Goal: Information Seeking & Learning: Check status

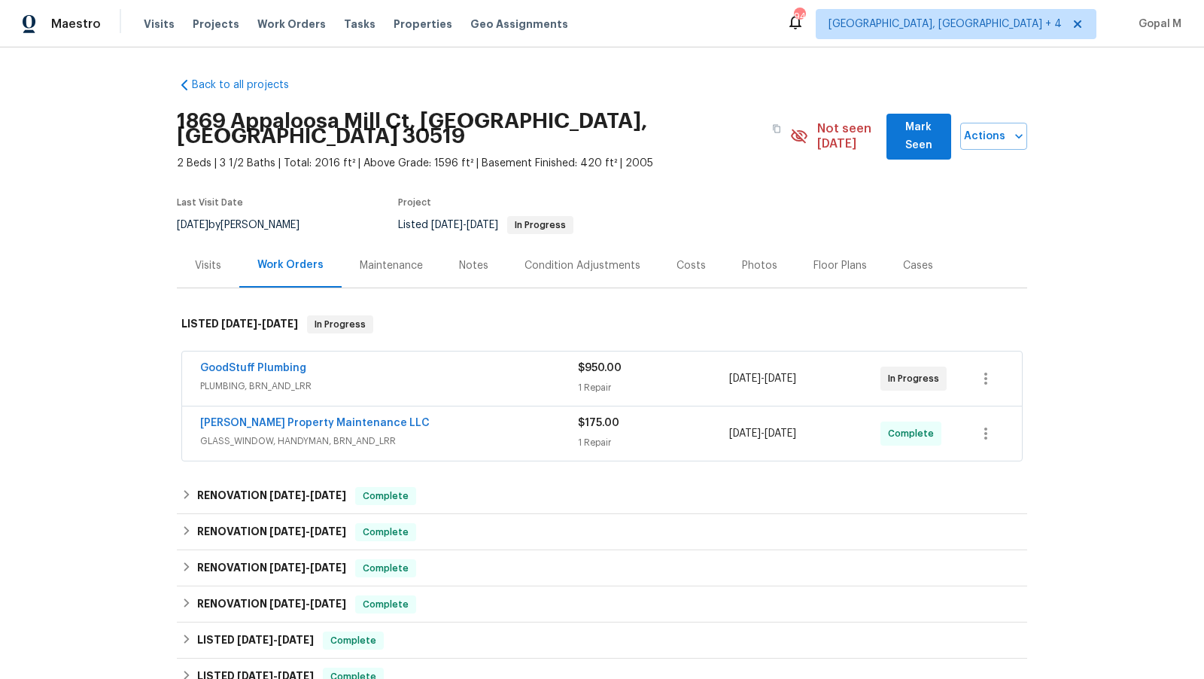
click at [439, 360] on div "GoodStuff Plumbing" at bounding box center [389, 369] width 378 height 18
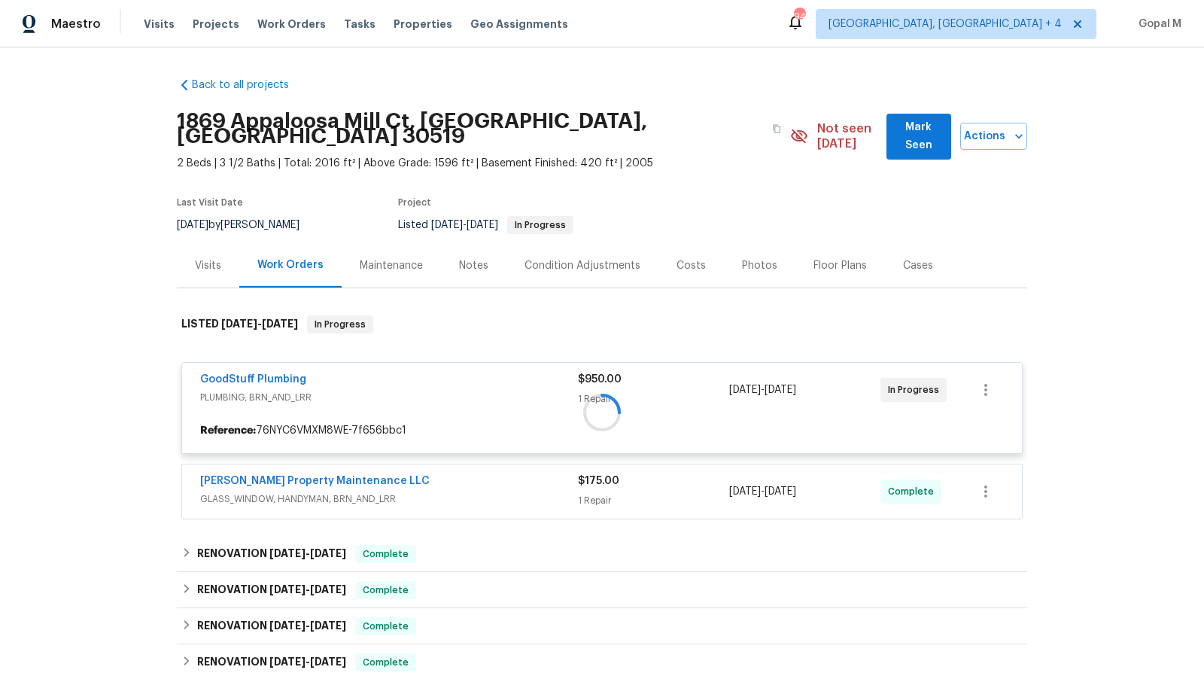
scroll to position [159, 0]
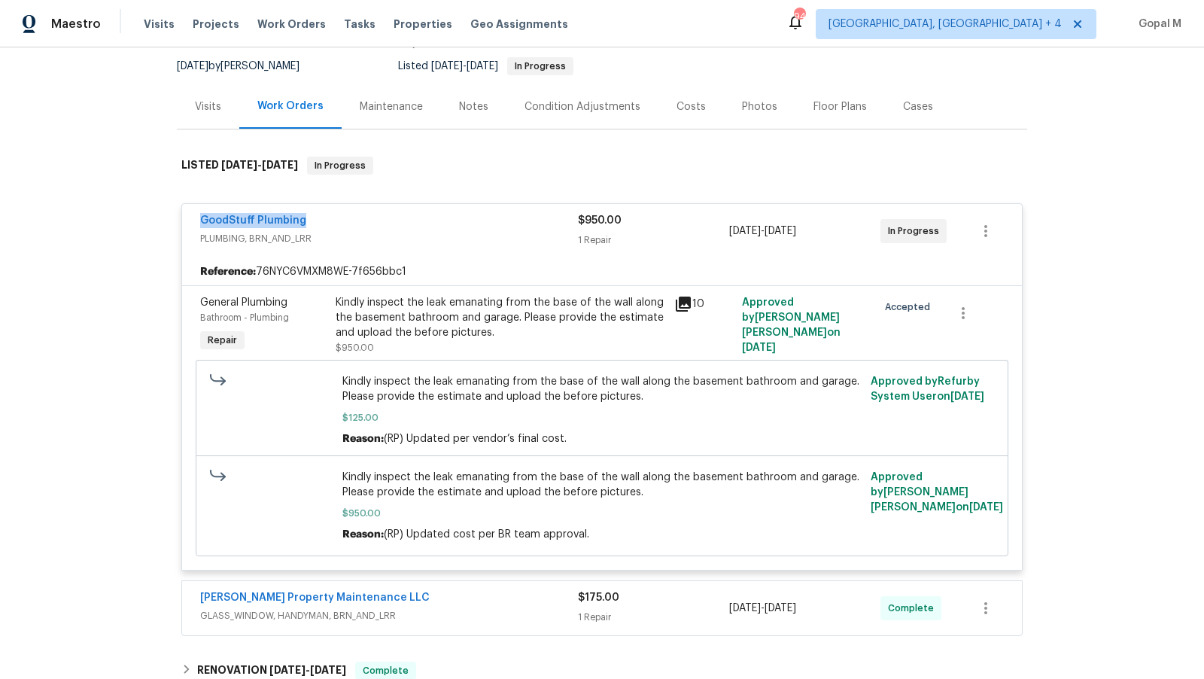
drag, startPoint x: 187, startPoint y: 205, endPoint x: 340, endPoint y: 206, distance: 153.5
click at [340, 206] on div "GoodStuff Plumbing PLUMBING, BRN_AND_LRR $950.00 1 Repair 8/22/2025 - 8/26/2025…" at bounding box center [602, 231] width 840 height 54
copy link "GoodStuff Plumbing"
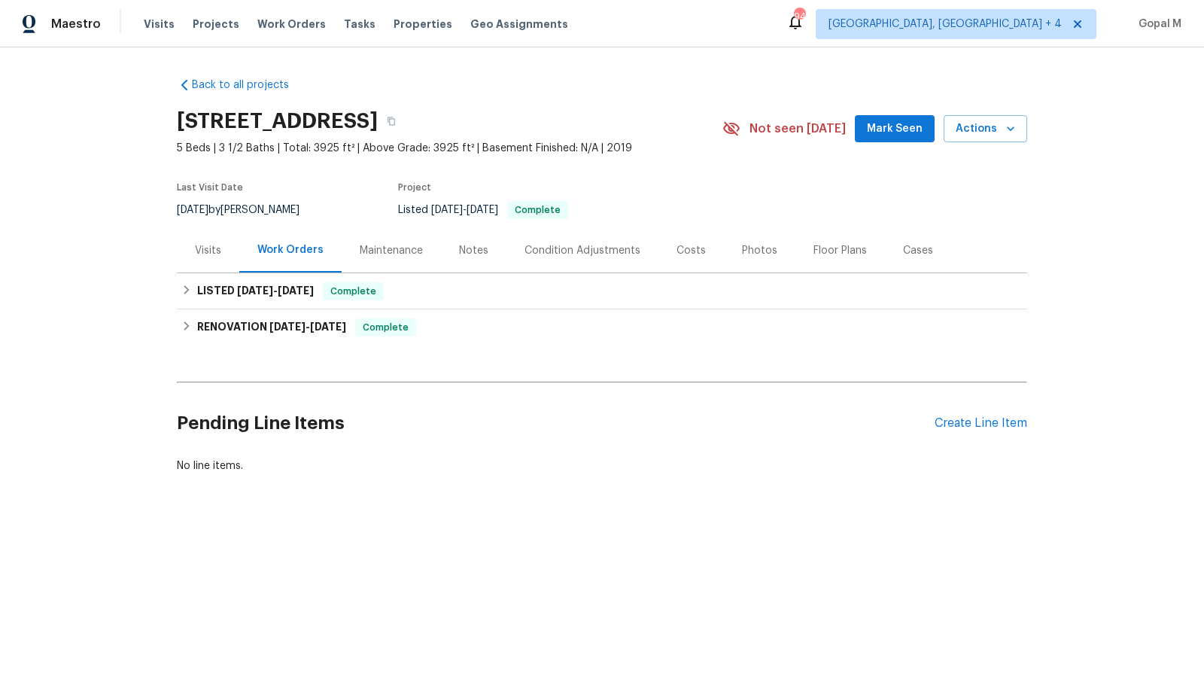
click at [222, 246] on div "Visits" at bounding box center [208, 250] width 62 height 44
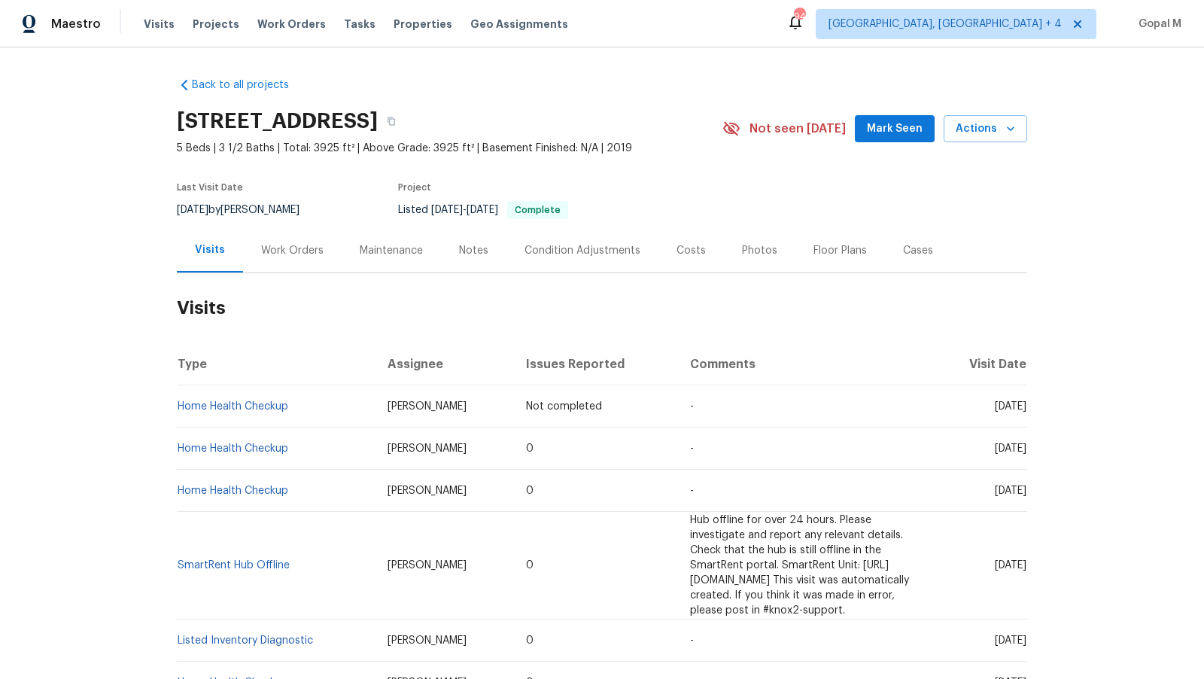
click at [267, 254] on div "Work Orders" at bounding box center [292, 250] width 62 height 15
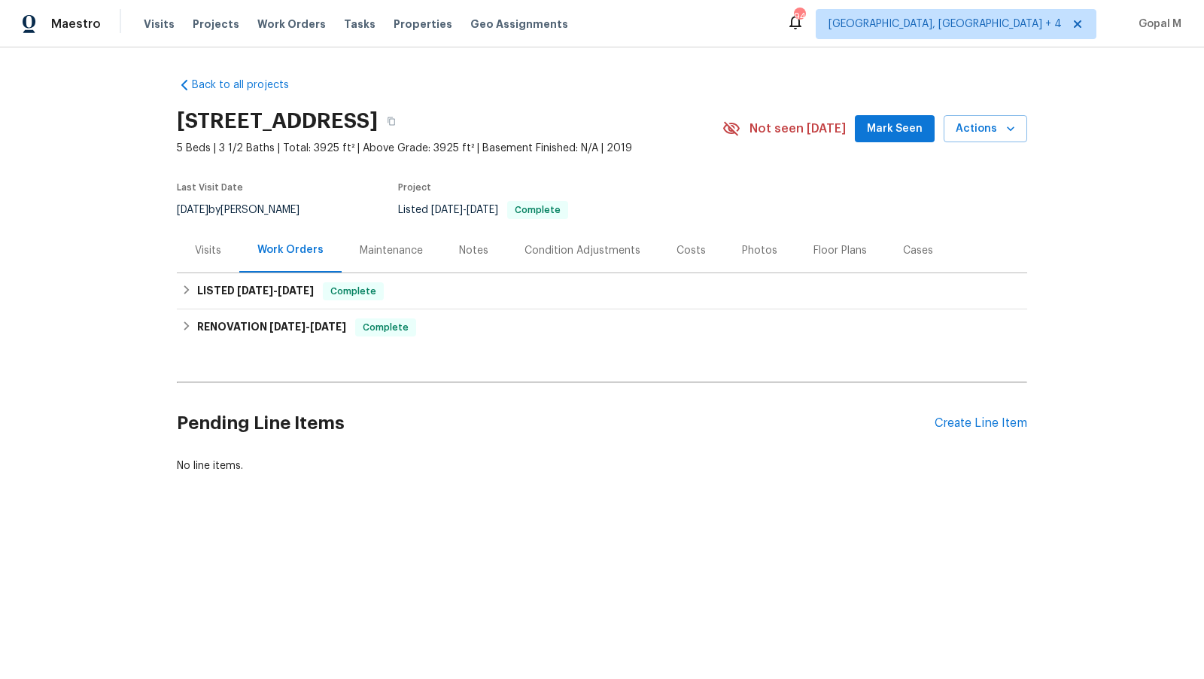
click at [206, 252] on div "Visits" at bounding box center [208, 250] width 26 height 15
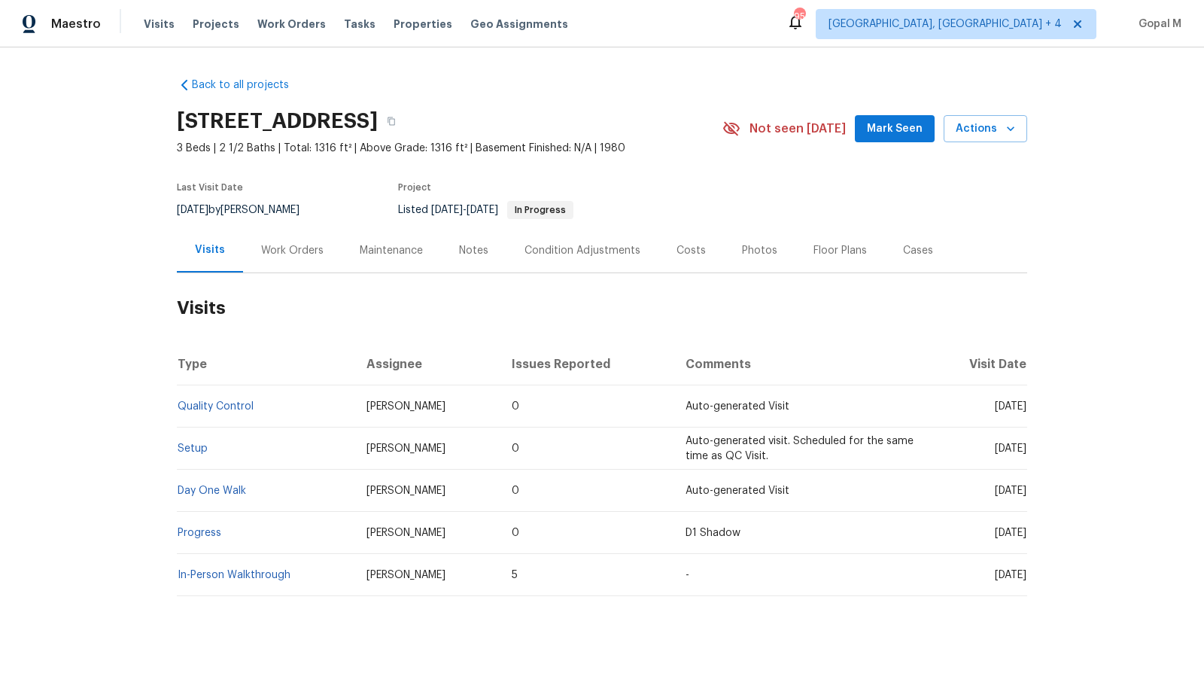
click at [293, 251] on div "Work Orders" at bounding box center [292, 250] width 62 height 15
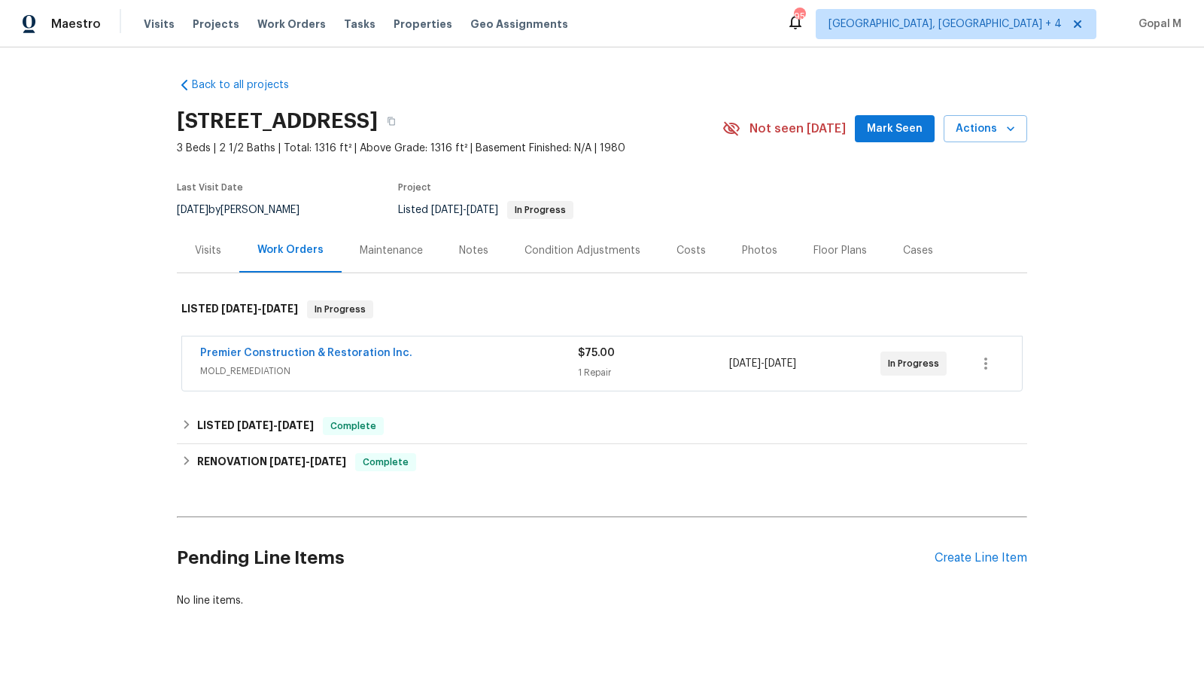
click at [389, 372] on span "MOLD_REMEDIATION" at bounding box center [389, 370] width 378 height 15
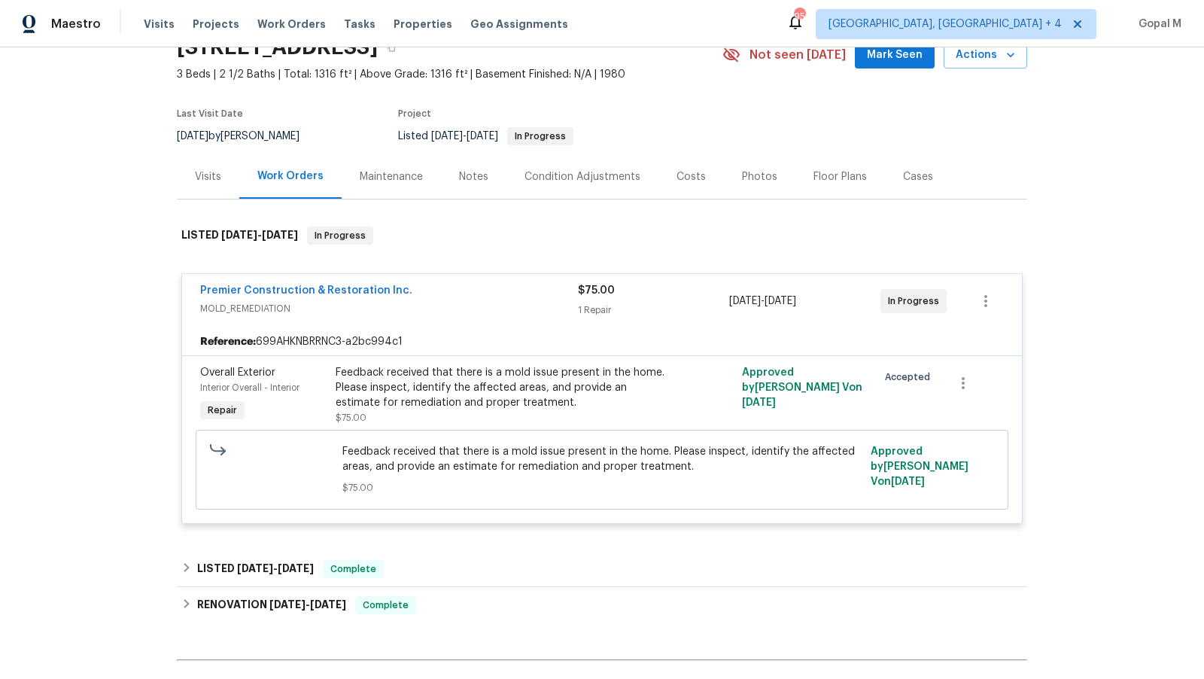
scroll to position [76, 0]
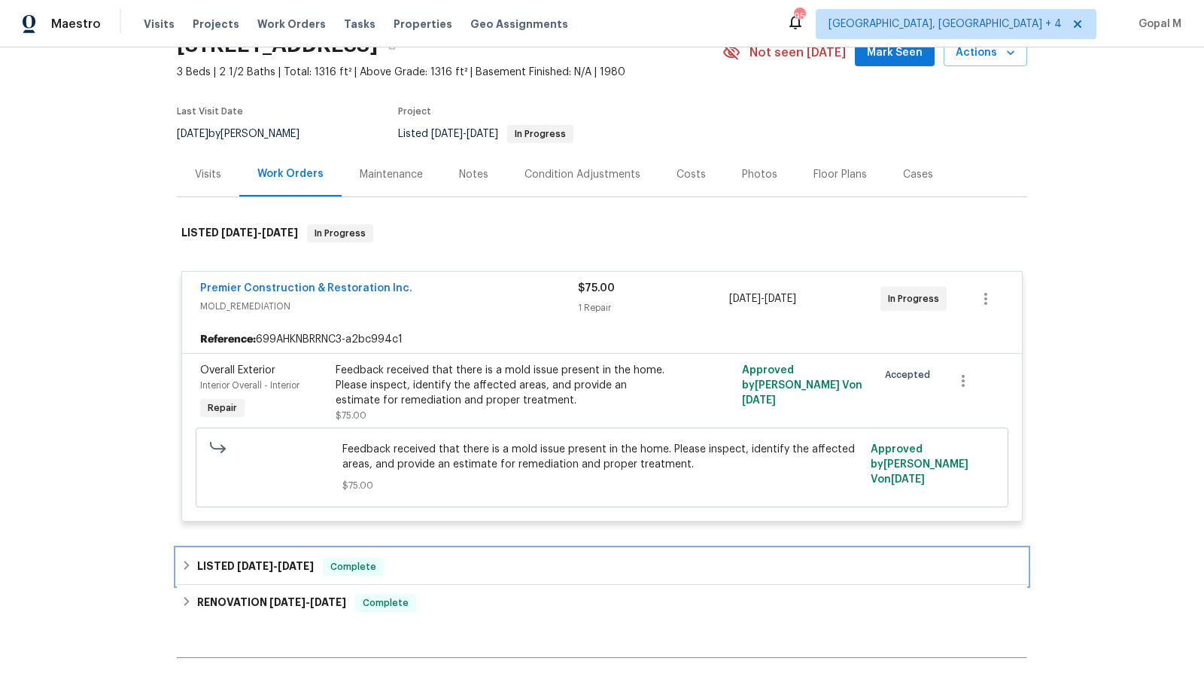
click at [405, 573] on div "LISTED 8/14/25 - 8/15/25 Complete" at bounding box center [601, 566] width 841 height 18
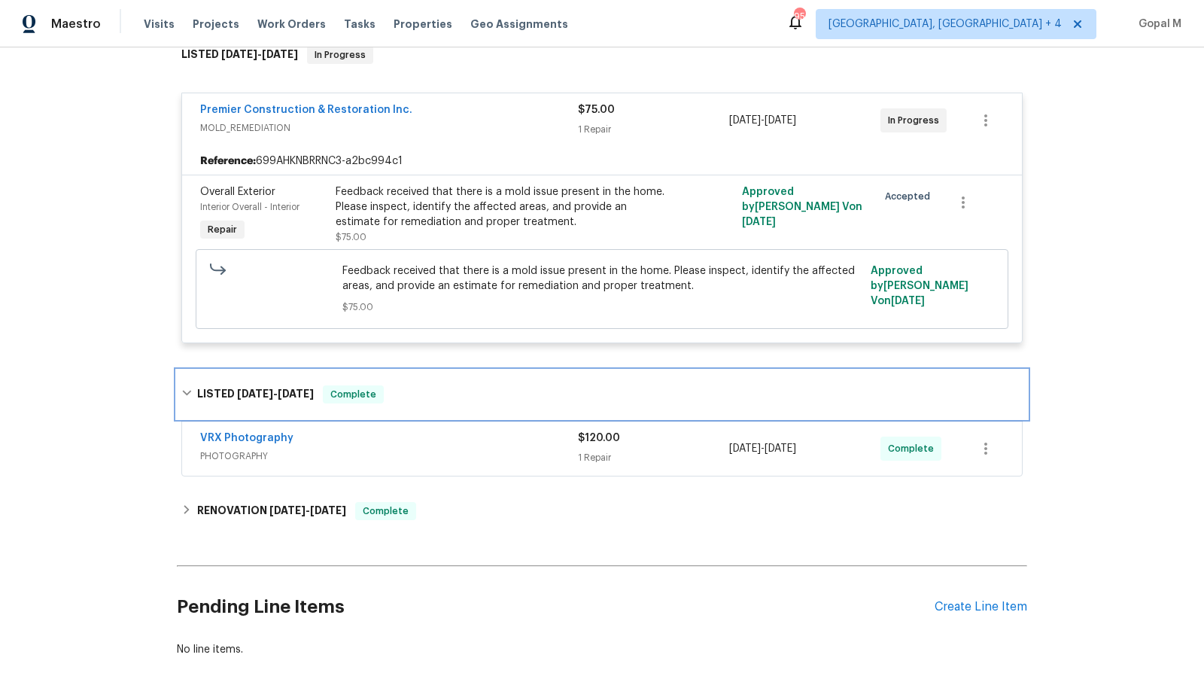
scroll to position [257, 0]
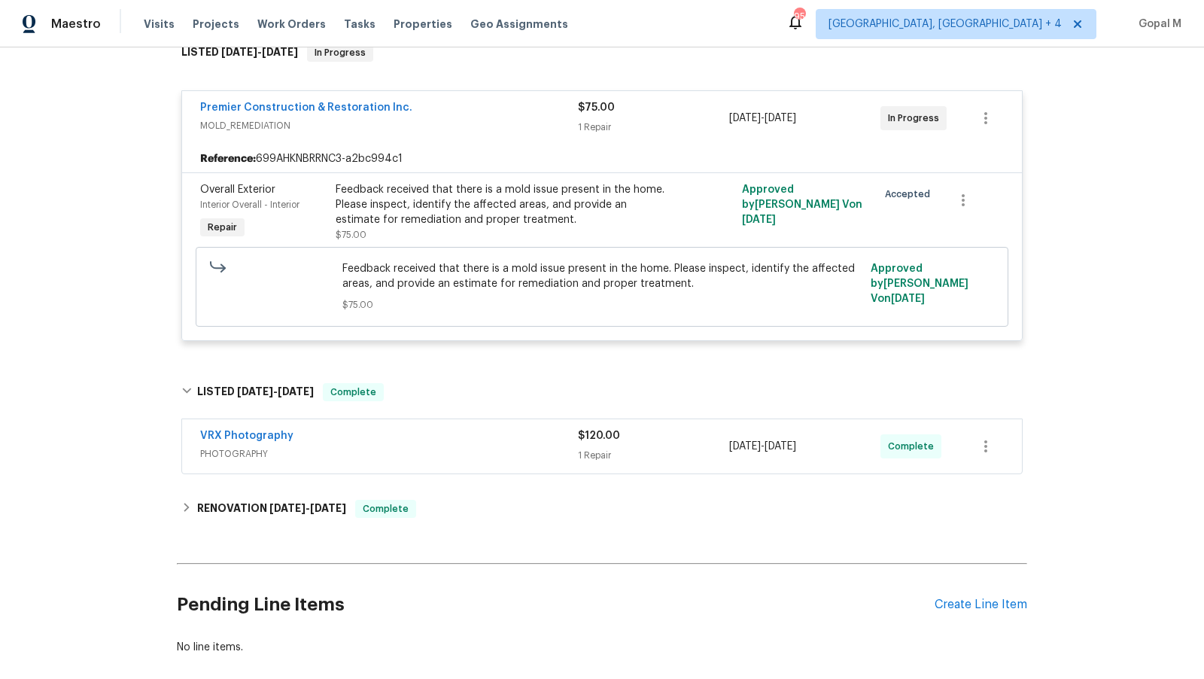
click at [474, 449] on span "PHOTOGRAPHY" at bounding box center [389, 453] width 378 height 15
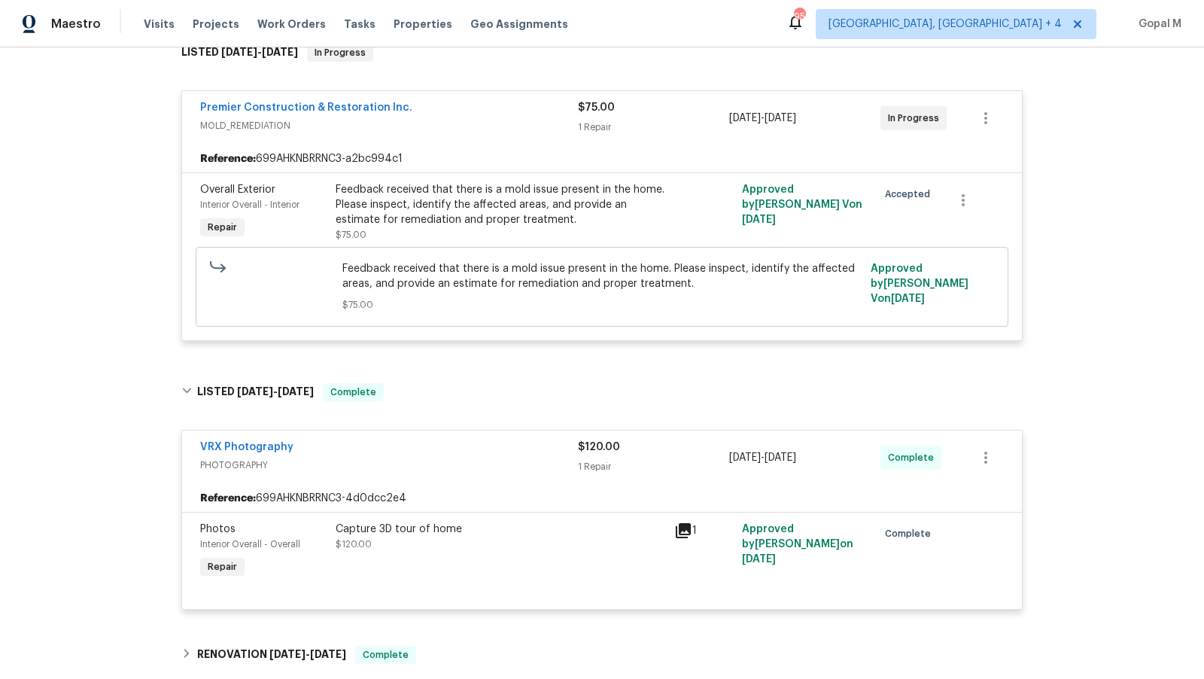
click at [476, 458] on span "PHOTOGRAPHY" at bounding box center [389, 464] width 378 height 15
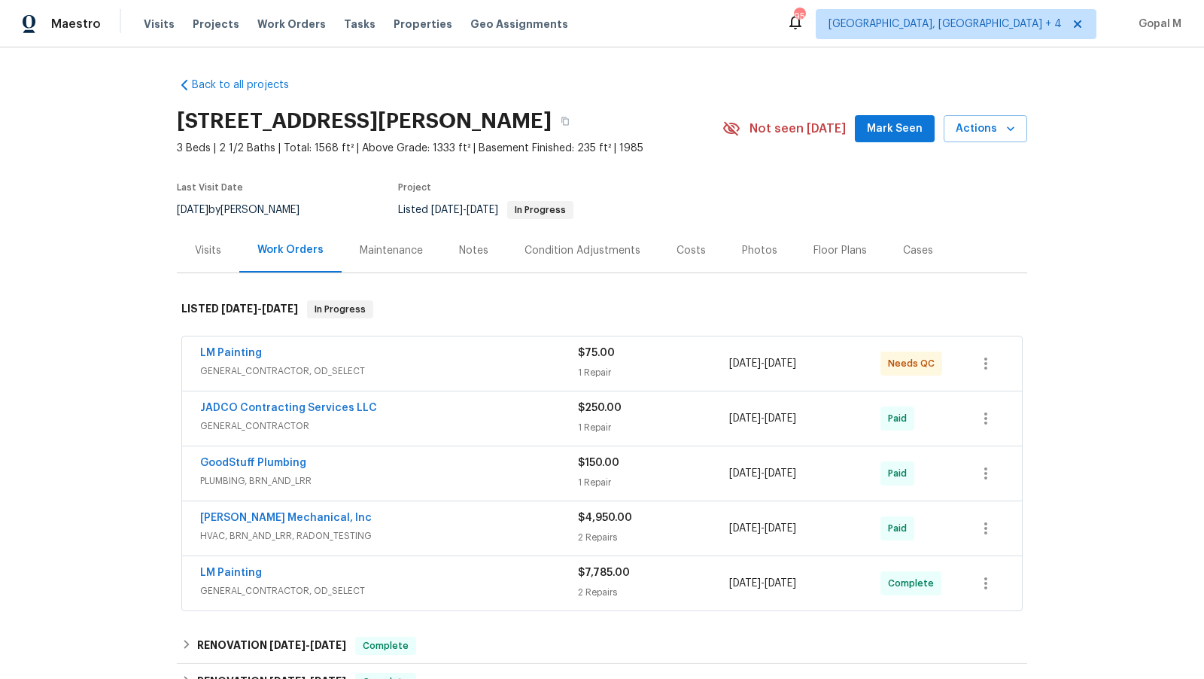
click at [668, 384] on div "LM Painting GENERAL_CONTRACTOR, OD_SELECT $75.00 1 Repair [DATE] - [DATE] Needs…" at bounding box center [602, 363] width 840 height 54
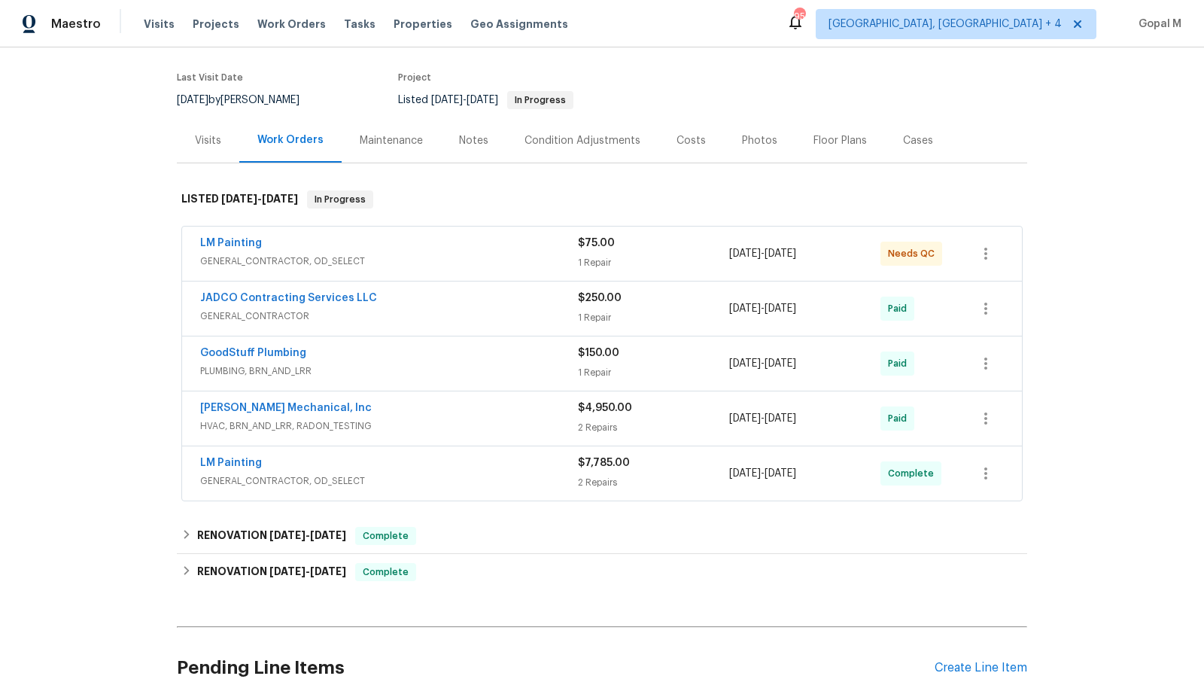
click at [673, 259] on div "1 Repair" at bounding box center [653, 262] width 151 height 15
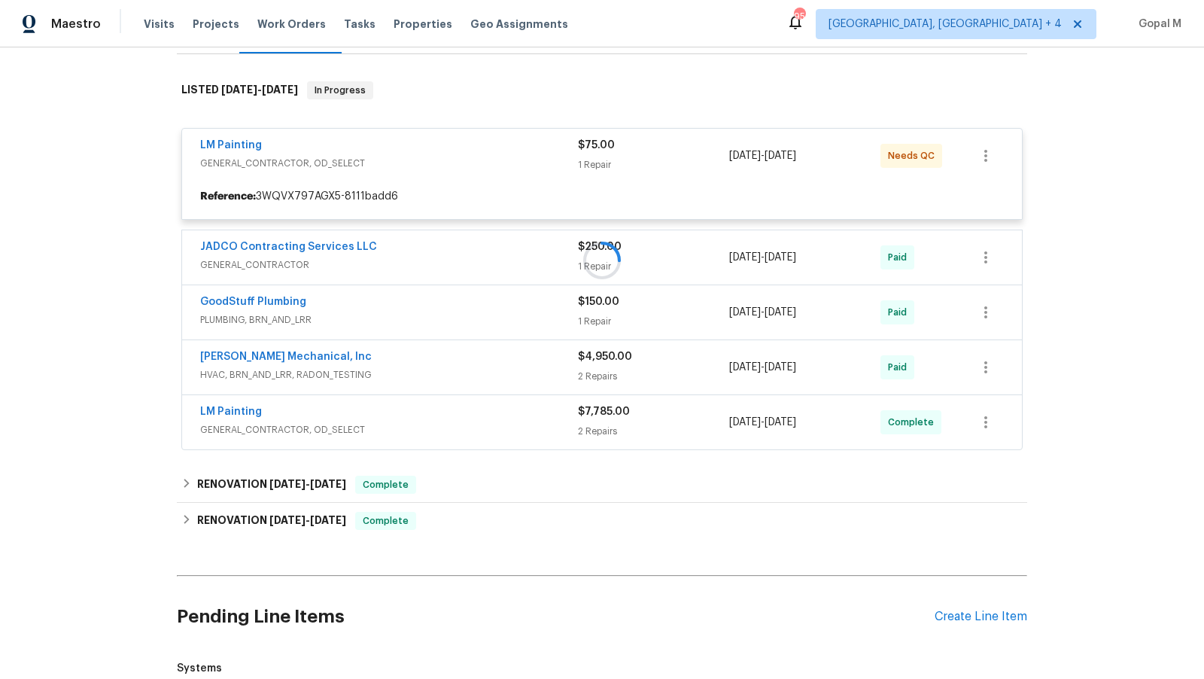
scroll to position [220, 0]
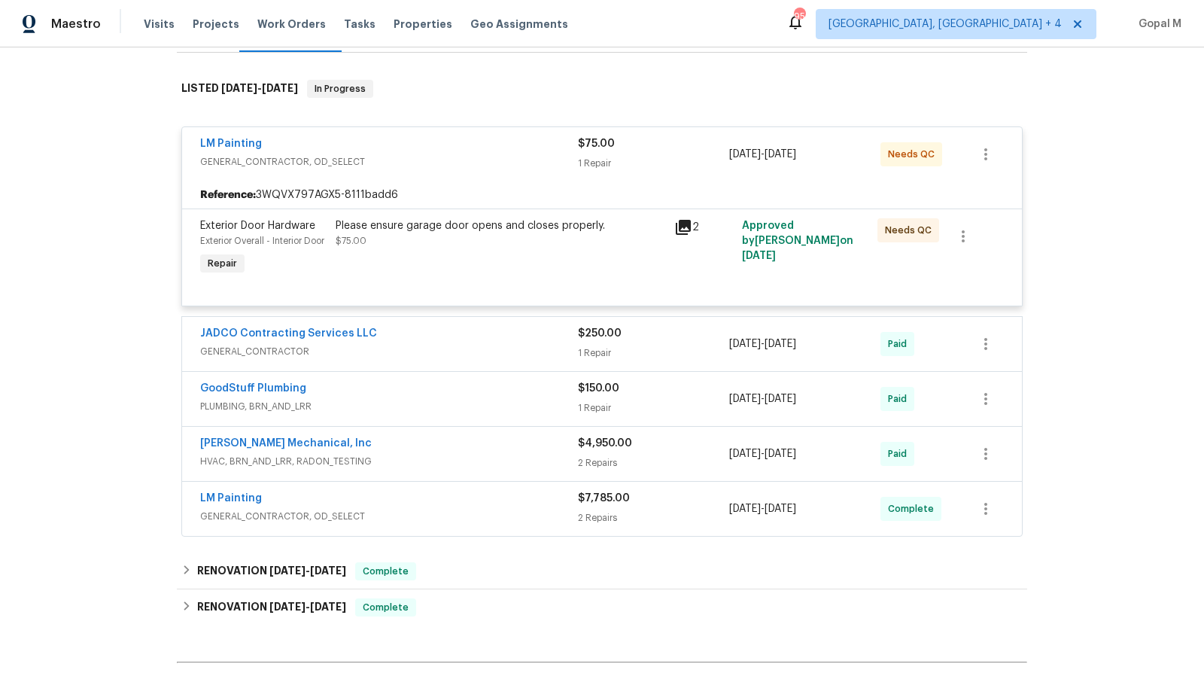
click at [430, 238] on div "Please ensure garage door opens and closes properly. $75.00" at bounding box center [499, 233] width 329 height 30
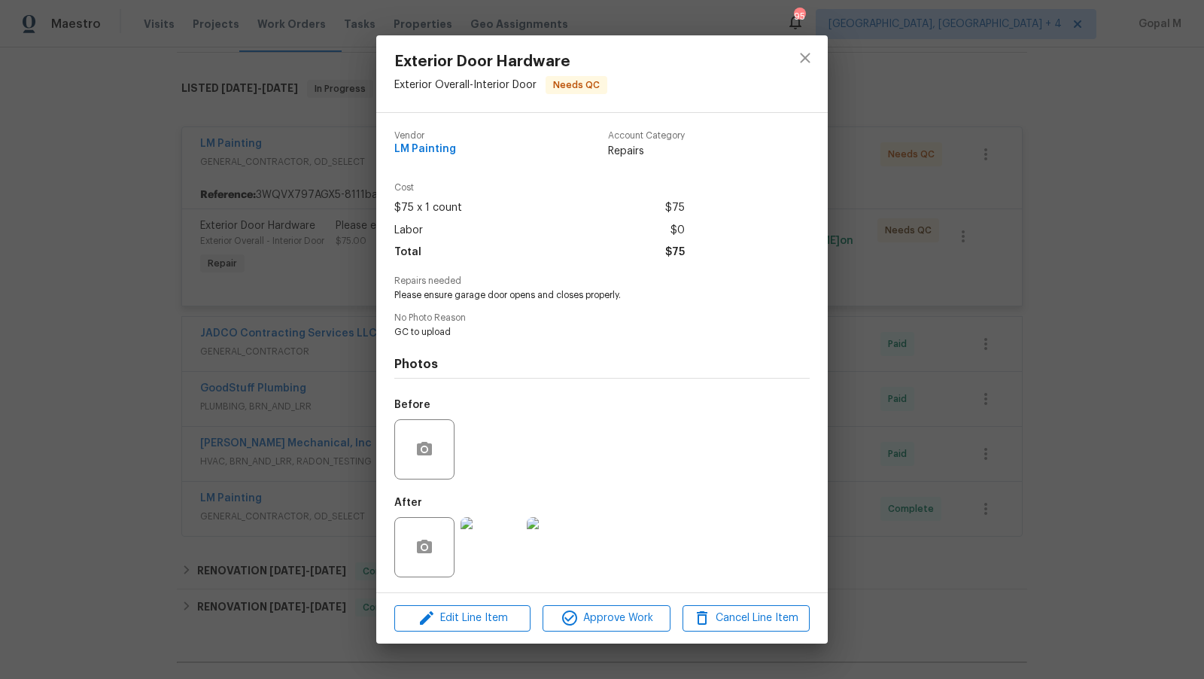
click at [490, 549] on img at bounding box center [490, 547] width 60 height 60
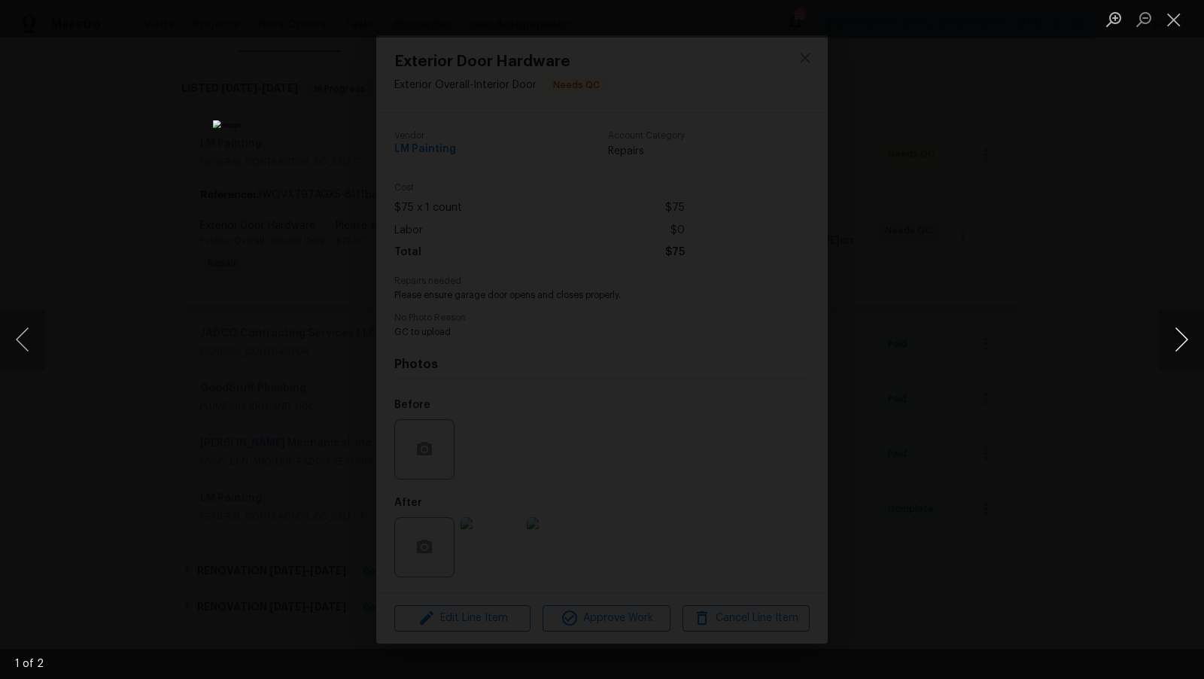
click at [1082, 337] on button "Next image" at bounding box center [1180, 339] width 45 height 60
click at [1082, 20] on button "Close lightbox" at bounding box center [1173, 19] width 30 height 26
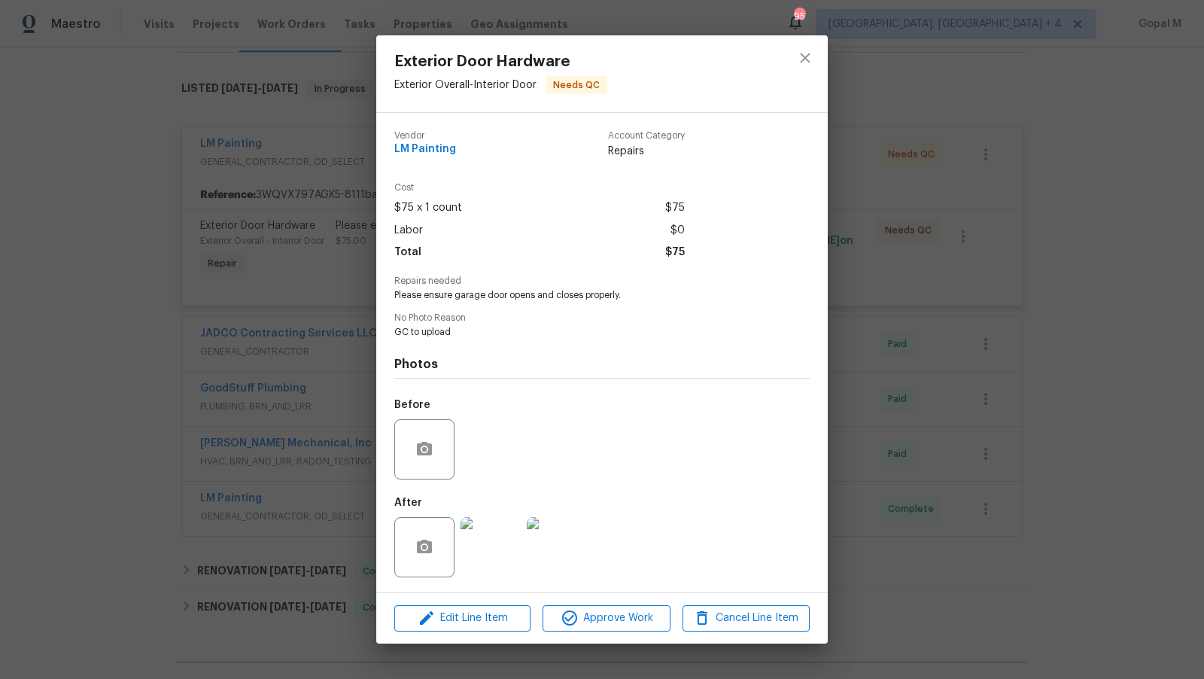
click at [884, 363] on div "Exterior Door Hardware Exterior Overall - Interior Door Needs QC Vendor LM Pain…" at bounding box center [602, 339] width 1204 height 679
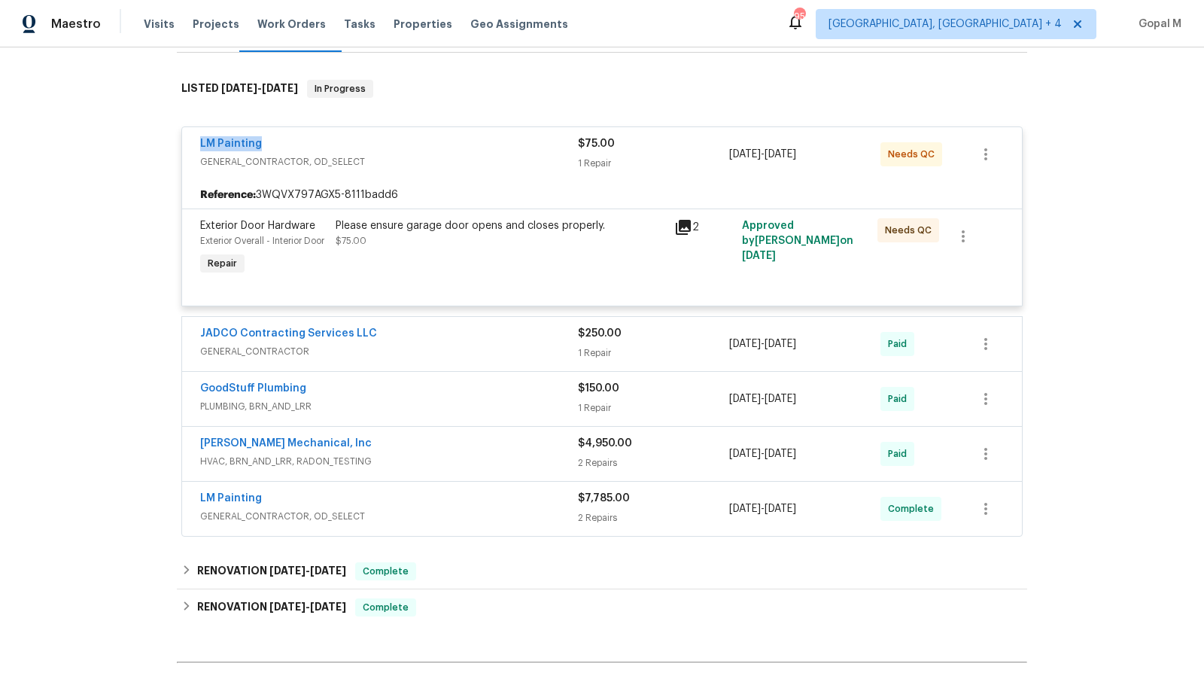
drag, startPoint x: 193, startPoint y: 140, endPoint x: 287, endPoint y: 141, distance: 94.8
click at [287, 141] on div "LM Painting GENERAL_CONTRACTOR, OD_SELECT $75.00 1 Repair 8/19/2025 - 8/20/2025…" at bounding box center [602, 154] width 840 height 54
copy link "LM Painting"
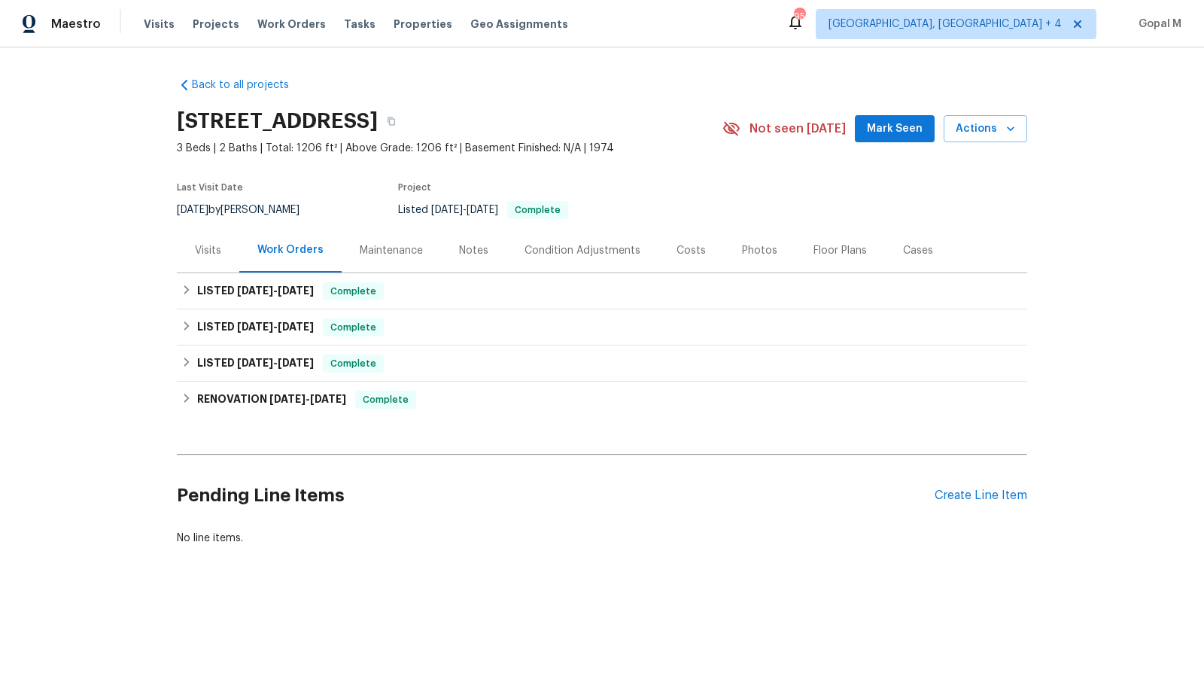
click at [207, 248] on div "Visits" at bounding box center [208, 250] width 26 height 15
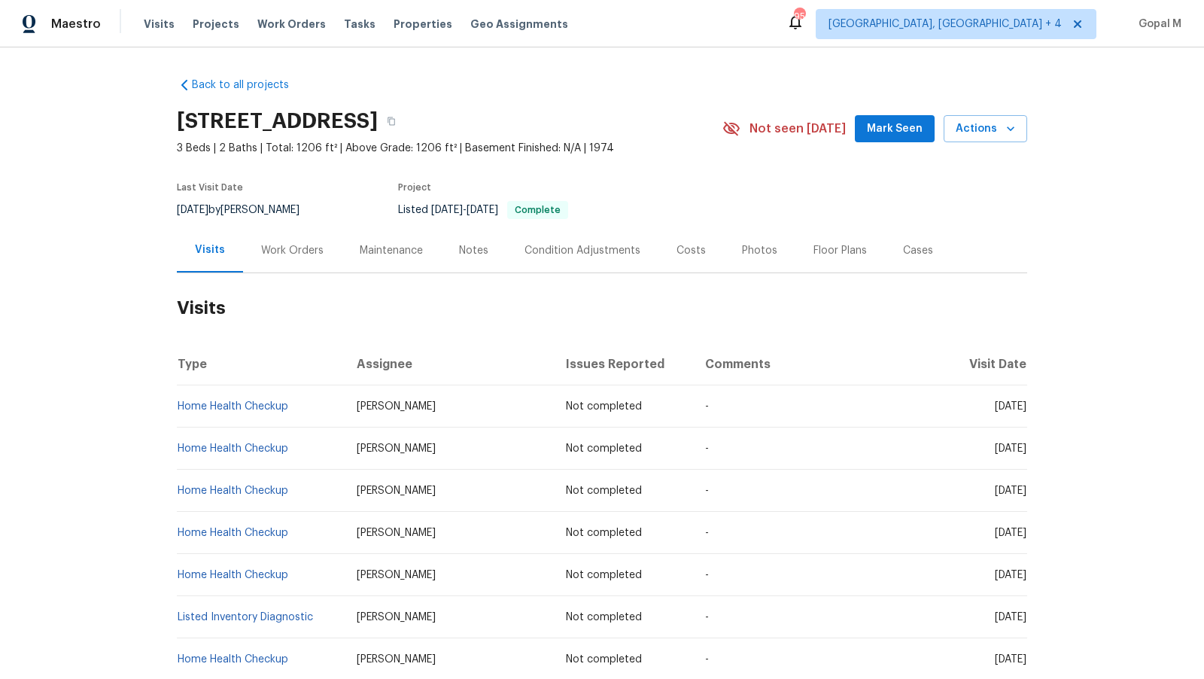
click at [298, 250] on div "Work Orders" at bounding box center [292, 250] width 62 height 15
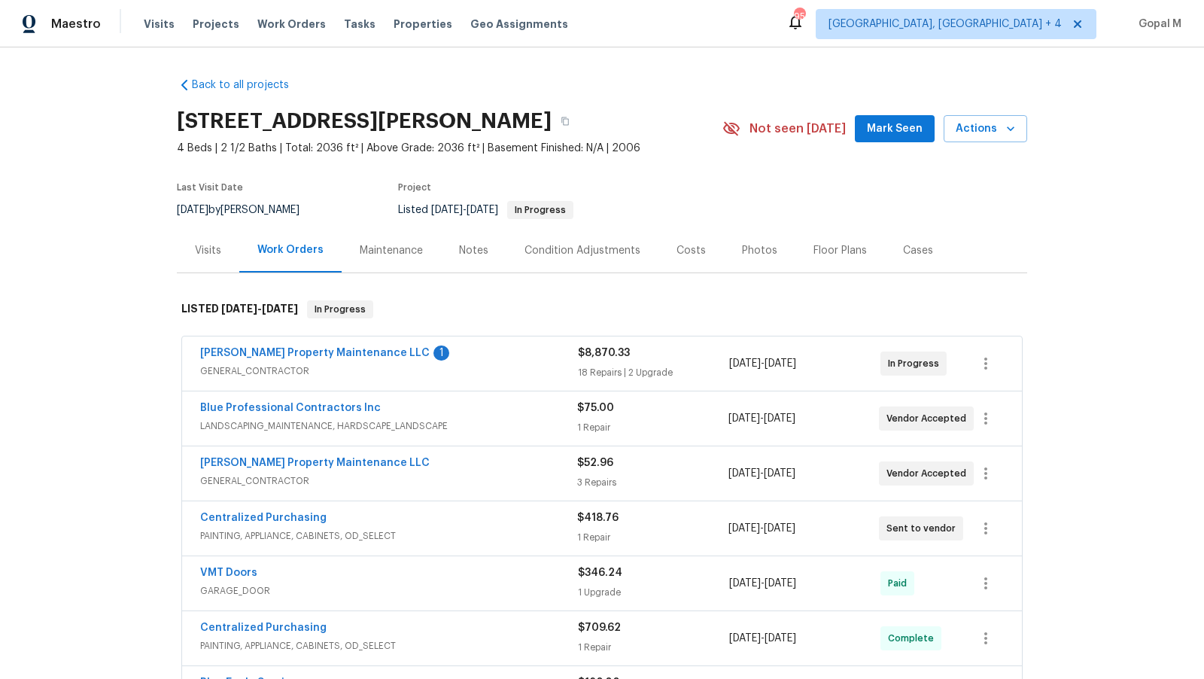
click at [490, 366] on span "GENERAL_CONTRACTOR" at bounding box center [389, 370] width 378 height 15
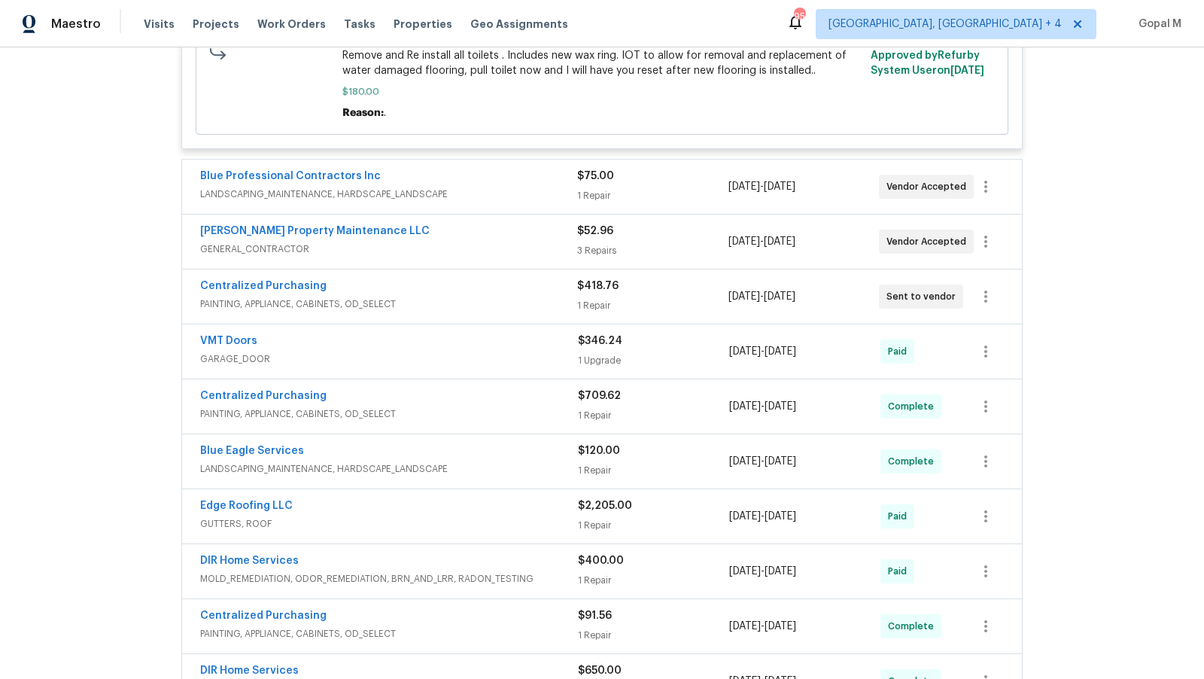
scroll to position [3486, 0]
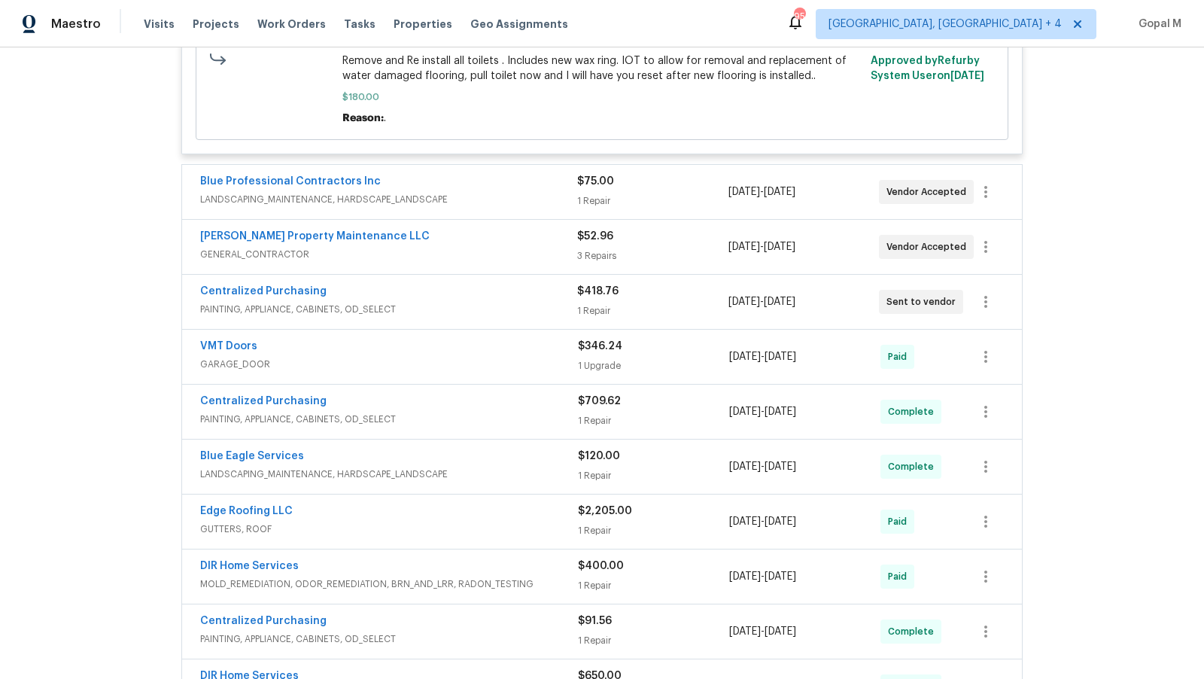
click at [542, 207] on span "LANDSCAPING_MAINTENANCE, HARDSCAPE_LANDSCAPE" at bounding box center [388, 199] width 377 height 15
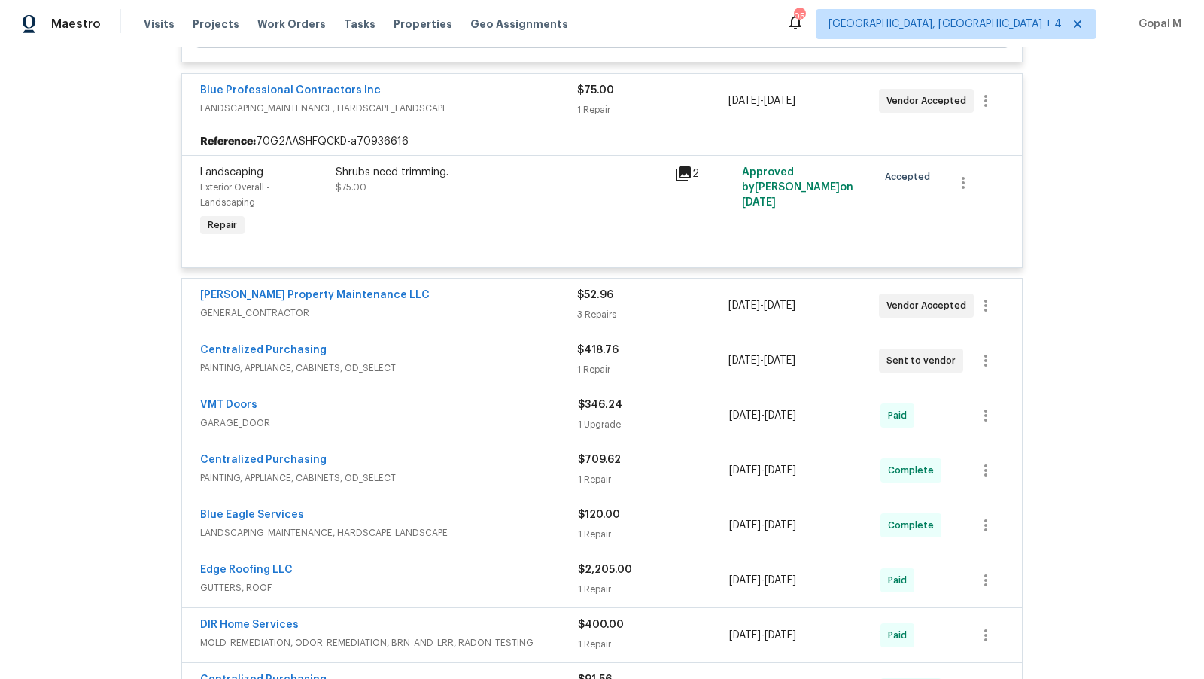
scroll to position [3585, 0]
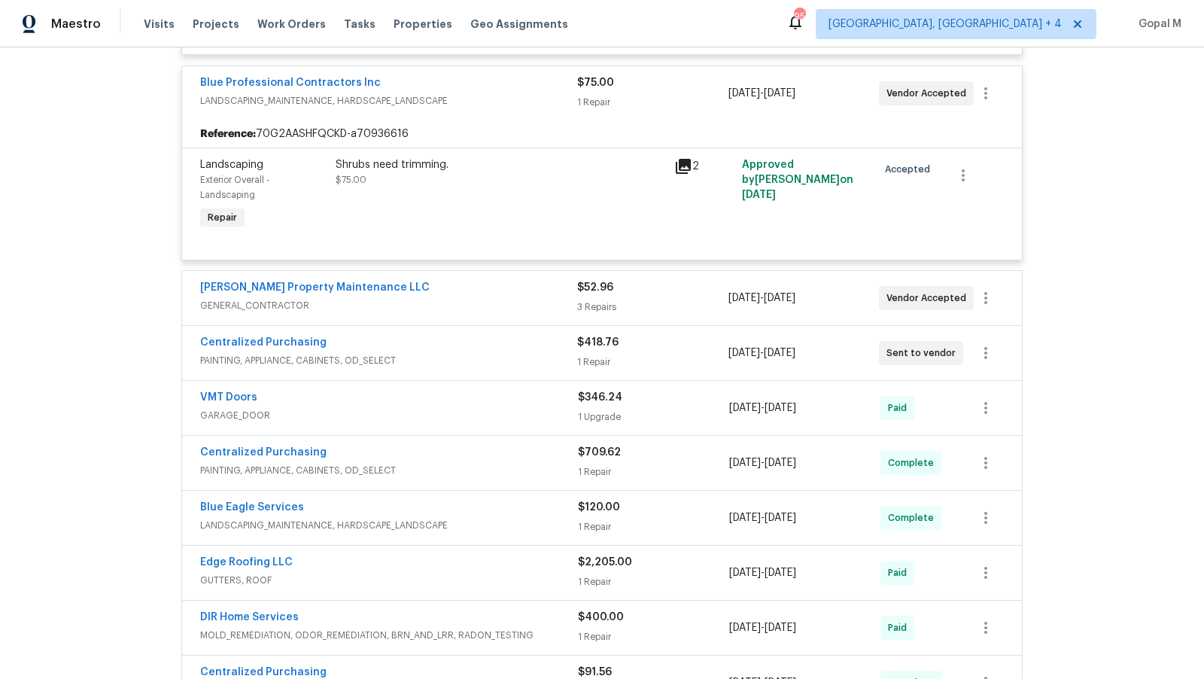
click at [536, 298] on div "[PERSON_NAME] Property Maintenance LLC" at bounding box center [388, 289] width 377 height 18
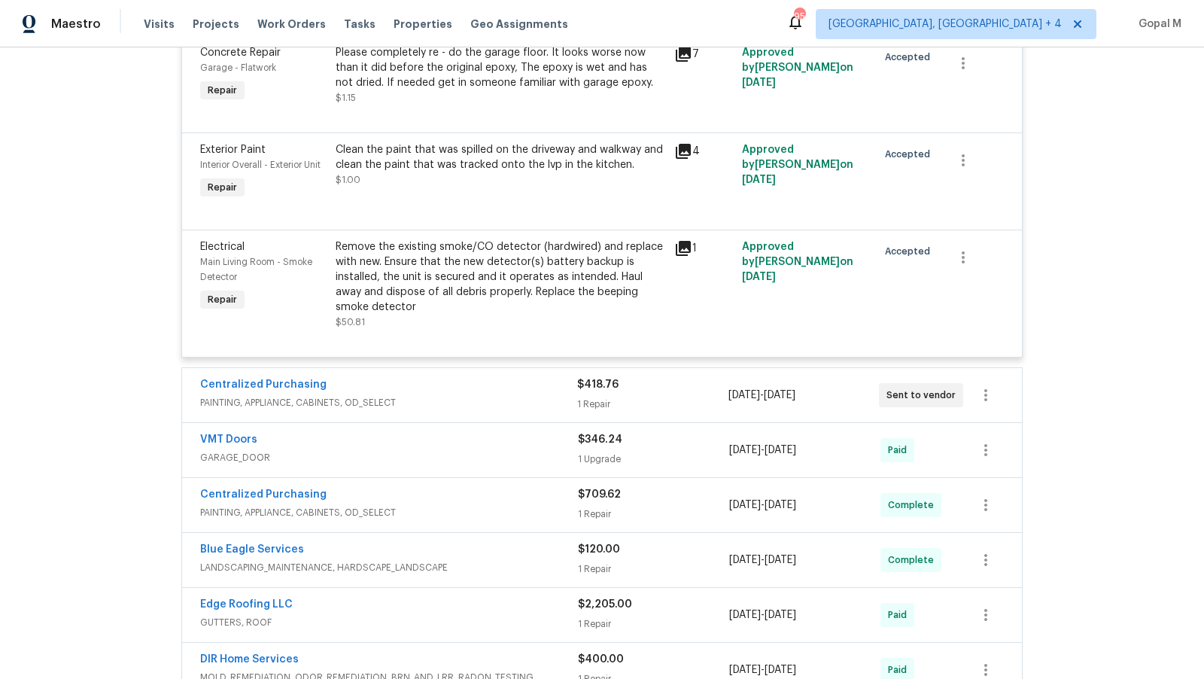
scroll to position [3907, 0]
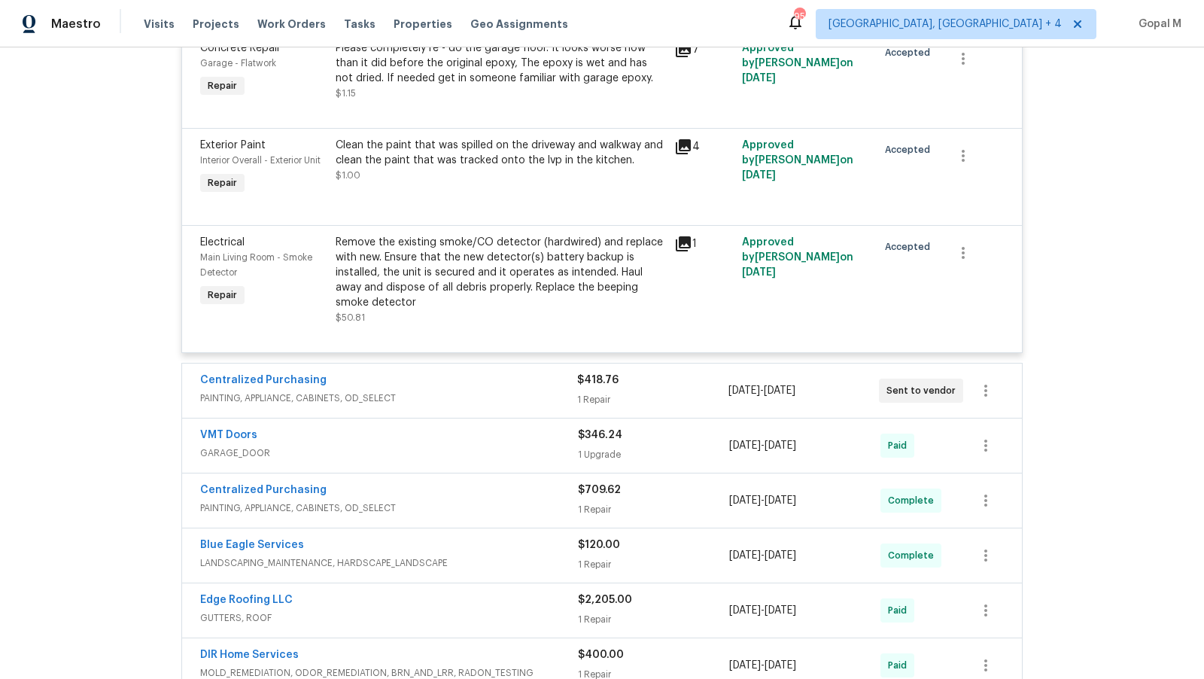
click at [538, 390] on div "Centralized Purchasing" at bounding box center [388, 381] width 377 height 18
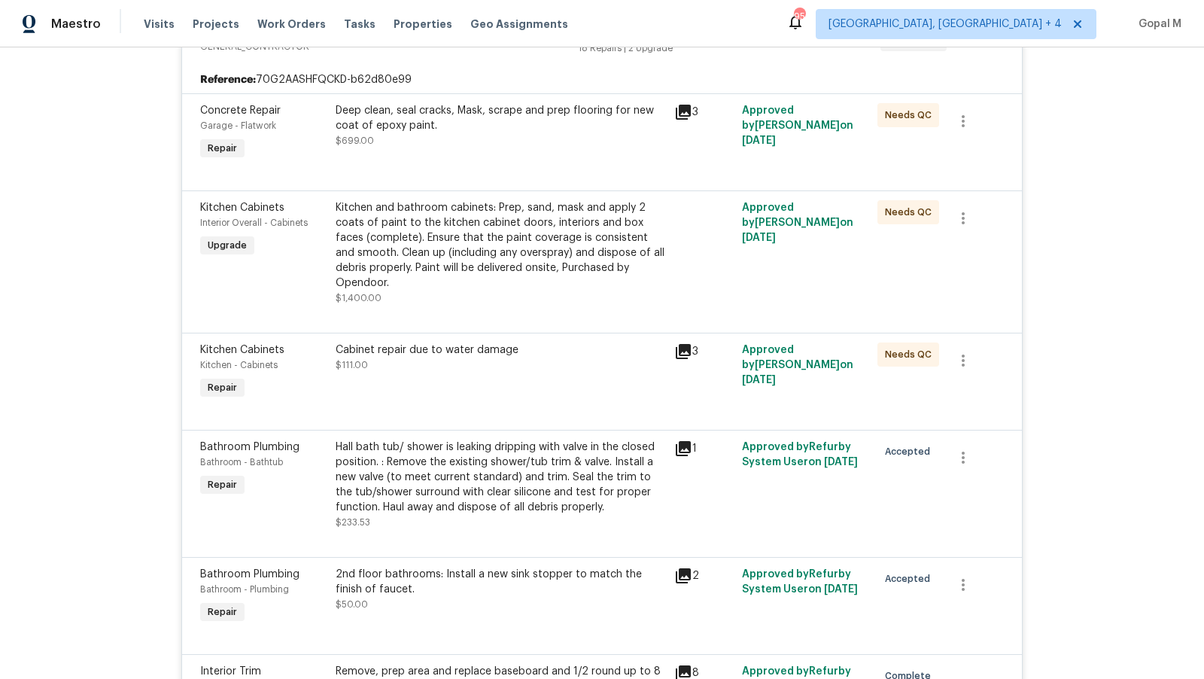
scroll to position [0, 0]
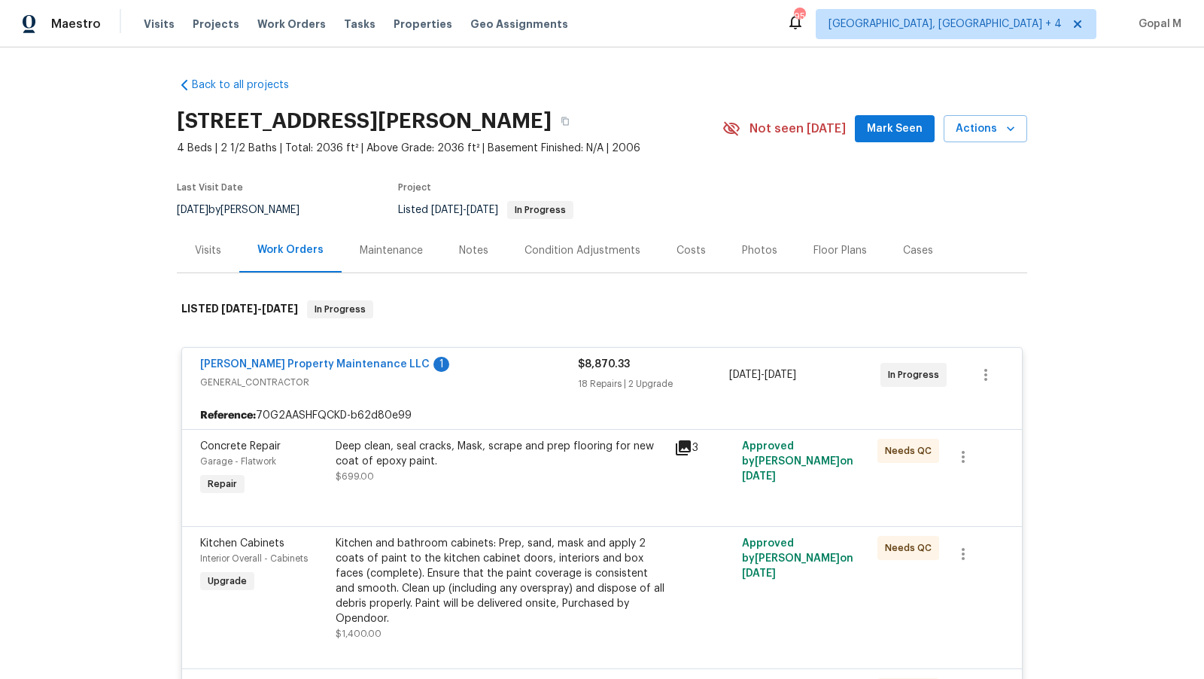
click at [202, 247] on div "Visits" at bounding box center [208, 250] width 26 height 15
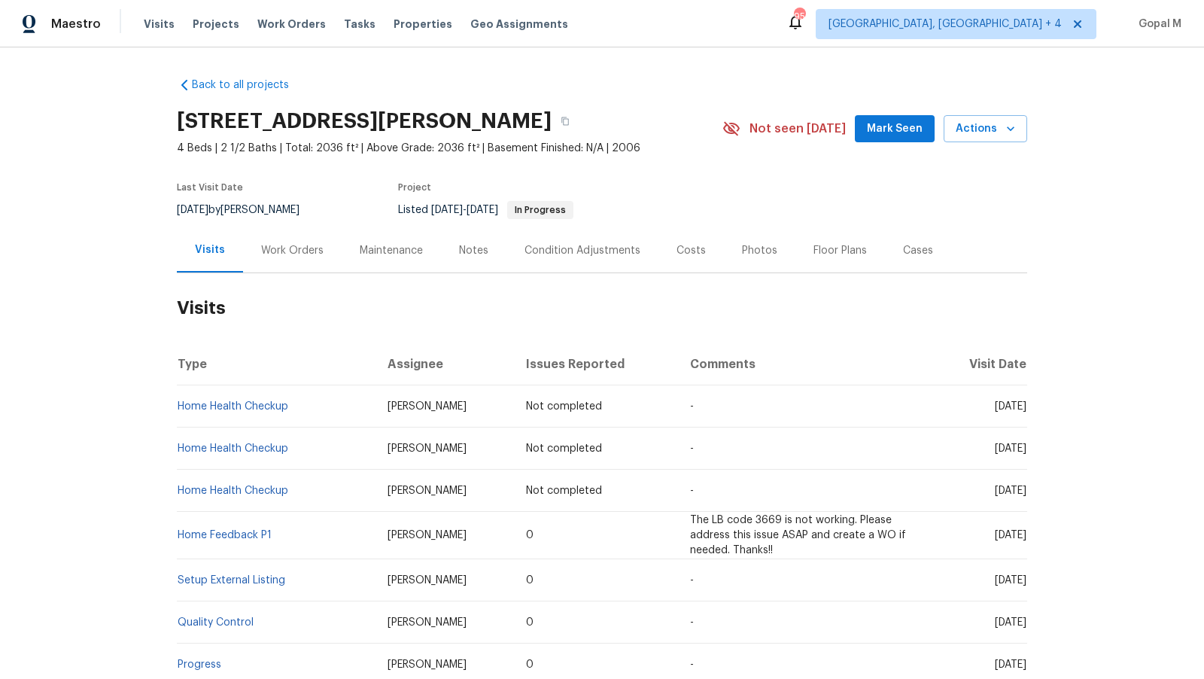
drag, startPoint x: 225, startPoint y: 208, endPoint x: 169, endPoint y: 208, distance: 56.4
click at [169, 208] on div "Back to all projects 532 Hemlock Dr, Winder, GA 30680 4 Beds | 2 1/2 Baths | To…" at bounding box center [602, 362] width 1204 height 631
copy span "8/26/2025"
click at [277, 244] on div "Work Orders" at bounding box center [292, 250] width 62 height 15
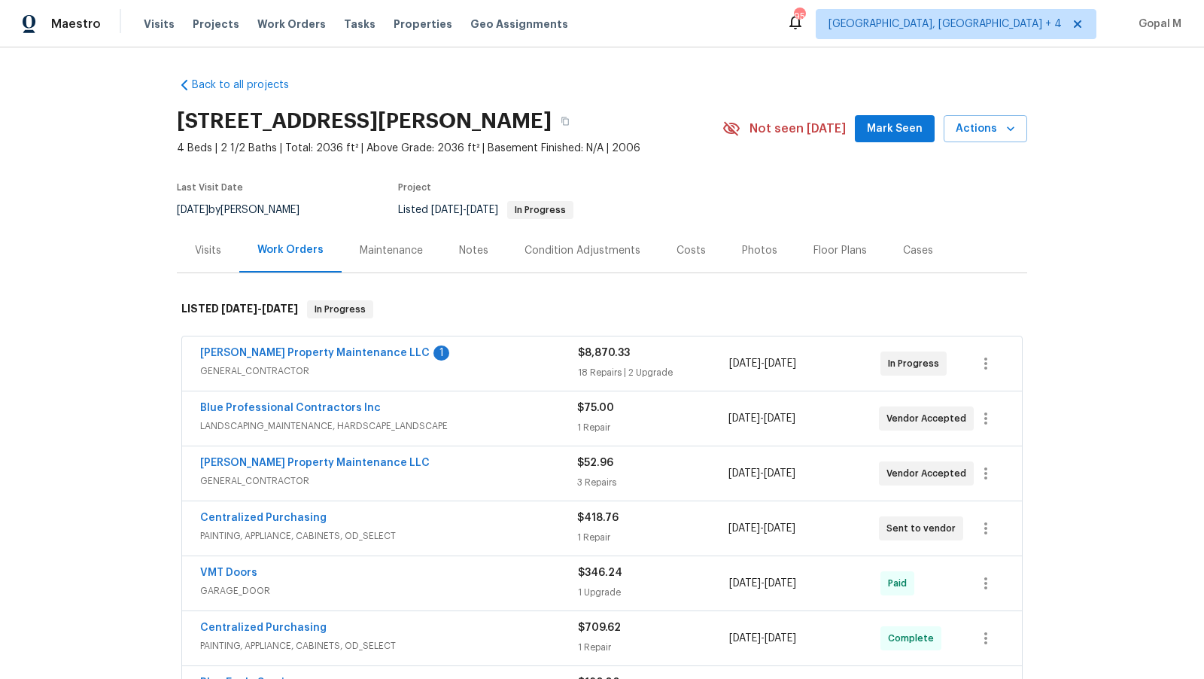
drag, startPoint x: 840, startPoint y: 363, endPoint x: 729, endPoint y: 362, distance: 110.6
click at [729, 362] on div "7/15/2025 - 8/29/2025" at bounding box center [804, 363] width 151 height 36
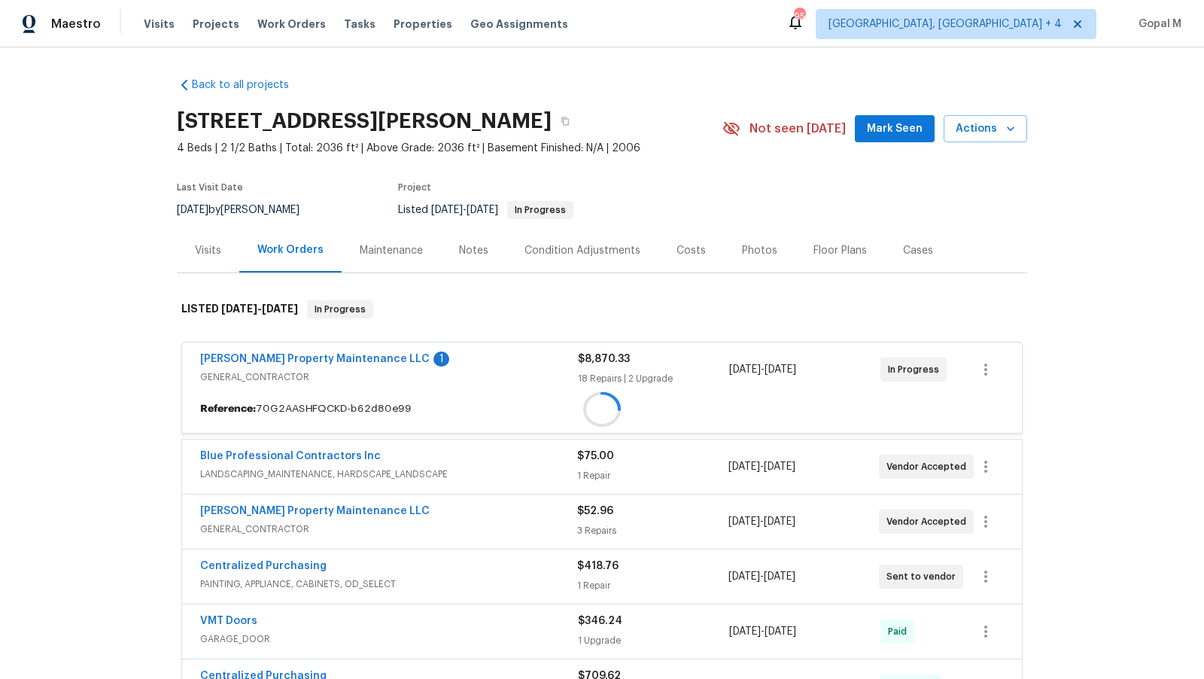
copy span "7/15/2025 - 8/29/2025"
